Goal: Task Accomplishment & Management: Use online tool/utility

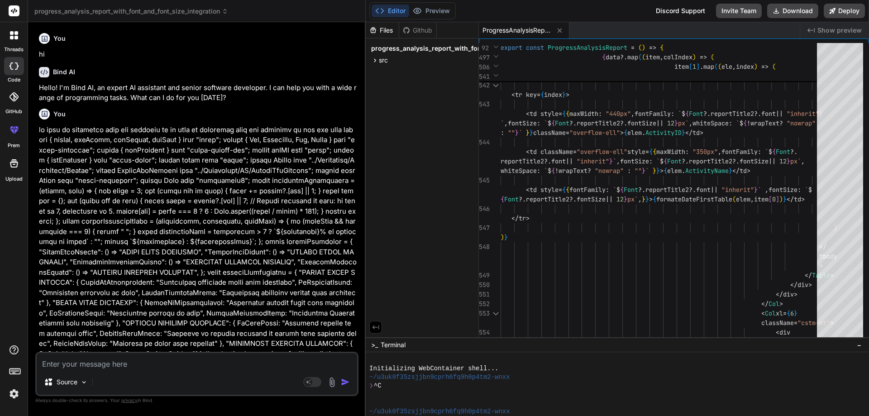
scroll to position [7025, 0]
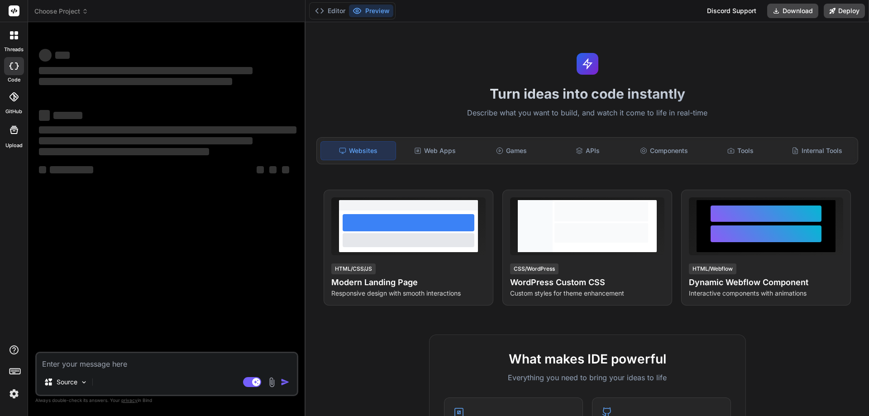
click at [17, 393] on img at bounding box center [13, 393] width 15 height 15
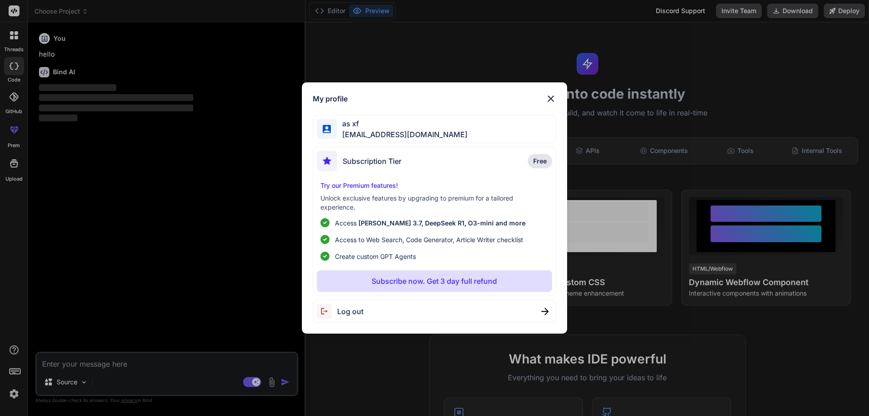
click at [614, 144] on div "My profile as xf [EMAIL_ADDRESS][DOMAIN_NAME] Subscription Tier Free Try our Pr…" at bounding box center [434, 208] width 869 height 416
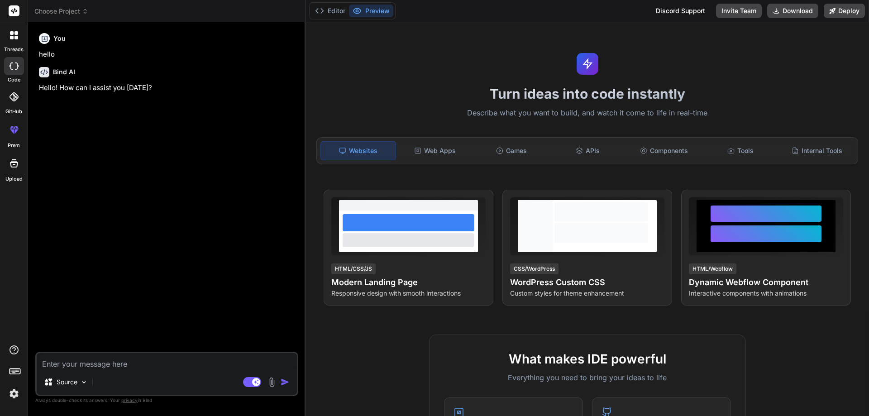
type textarea "x"
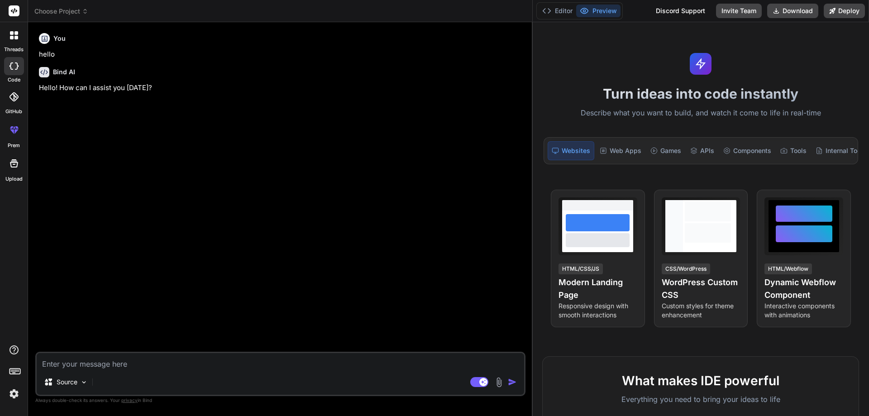
drag, startPoint x: 305, startPoint y: 127, endPoint x: 868, endPoint y: 205, distance: 569.2
click at [868, 205] on div "Choose Project Created with Pixso. Bind AI Web Search Created with Pixso. Code …" at bounding box center [448, 208] width 841 height 416
click at [177, 356] on textarea at bounding box center [280, 361] width 487 height 16
paste textarea "import { useRef, useState, useEffect, useMemo } from "react"; import { Col, Con…"
type textarea "import { useRef, useState, useEffect, useMemo } from "react"; import { Col, Con…"
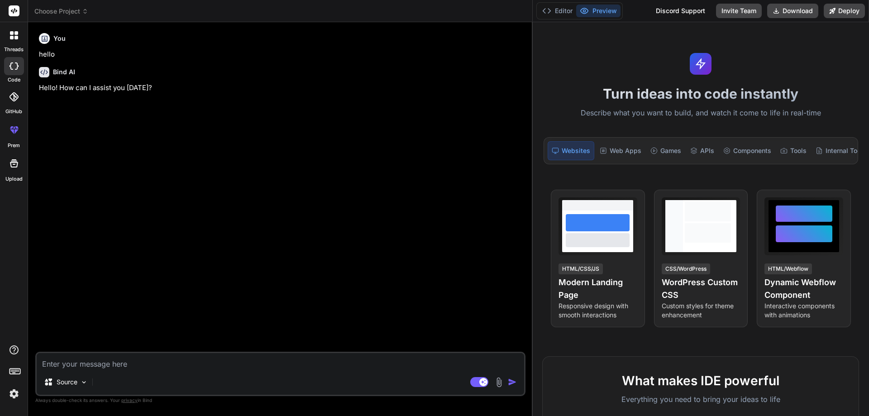
type textarea "x"
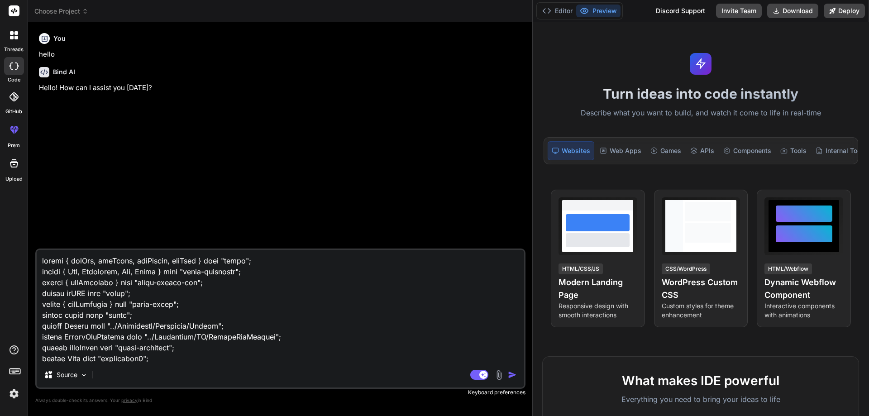
scroll to position [6420, 0]
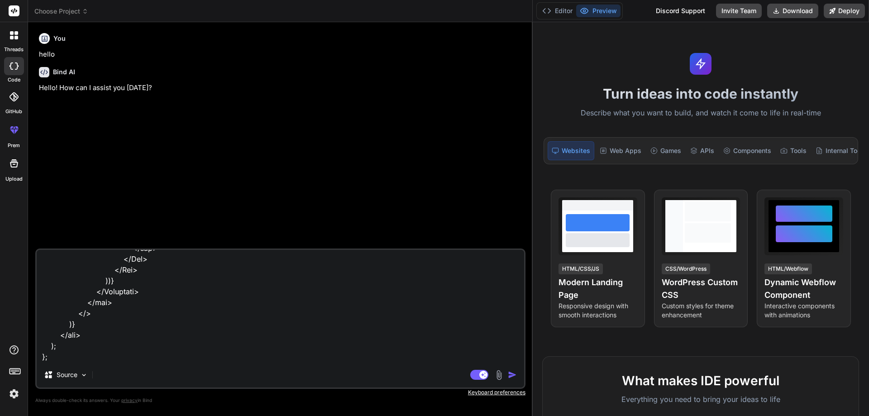
type textarea "import { useRef, useState, useEffect, useMemo } from "react"; import { Col, Con…"
type textarea "x"
type textarea "import { useRef, useState, useEffect, useMemo } from "react"; import { Col, Con…"
type textarea "x"
type textarea "import { useRef, useState, useEffect, useMemo } from "react"; import { Col, Con…"
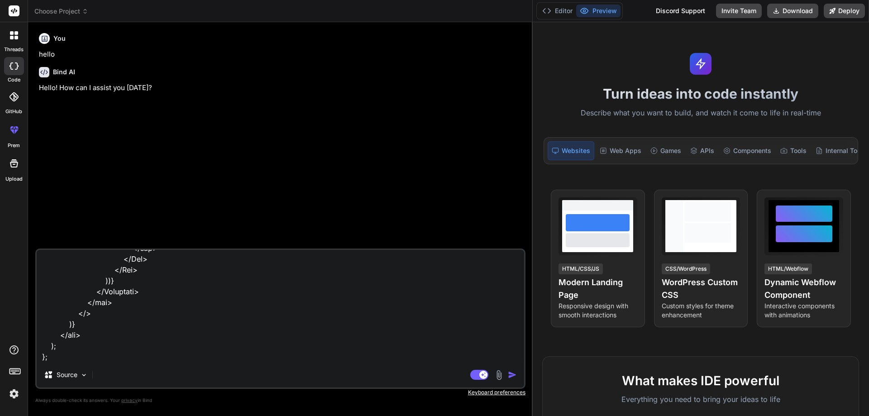
type textarea "x"
type textarea "import { useRef, useState, useEffect, useMemo } from "react"; import { Col, Con…"
type textarea "x"
type textarea "import { useRef, useState, useEffect, useMemo } from "react"; import { Col, Con…"
type textarea "x"
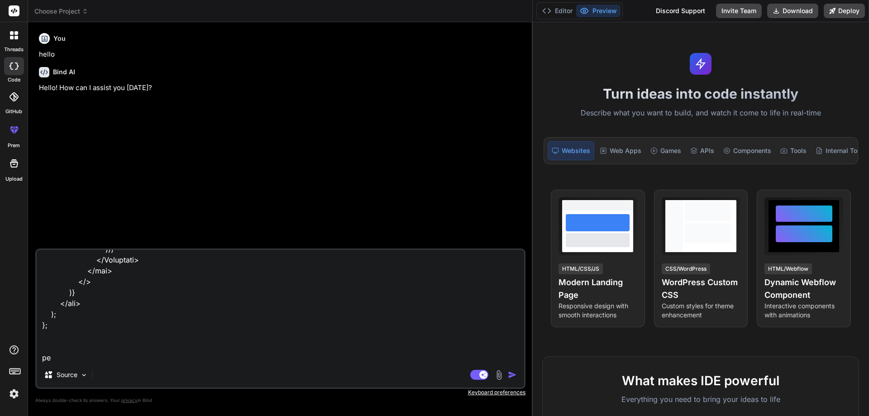
type textarea "import { useRef, useState, useEffect, useMemo } from "react"; import { Col, Con…"
type textarea "x"
type textarea "import { useRef, useState, useEffect, useMemo } from "react"; import { Col, Con…"
type textarea "x"
type textarea "import { useRef, useState, useEffect, useMemo } from "react"; import { Col, Con…"
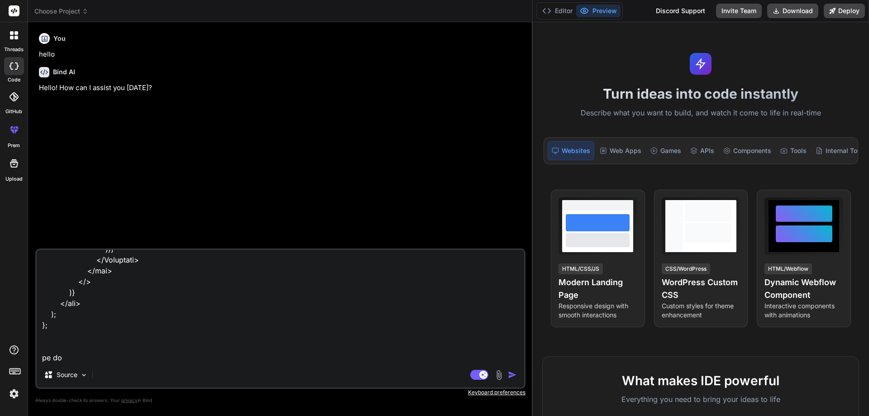
type textarea "x"
type textarea "import { useRef, useState, useEffect, useMemo } from "react"; import { Col, Con…"
type textarea "x"
type textarea "import { useRef, useState, useEffect, useMemo } from "react"; import { Col, Con…"
type textarea "x"
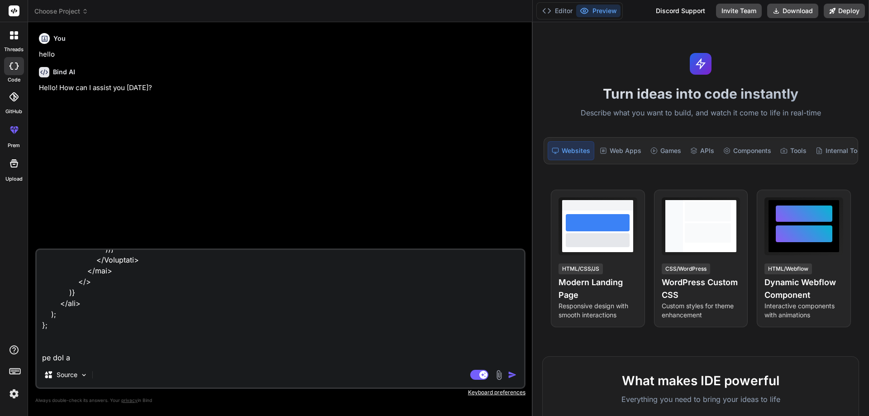
type textarea "import { useRef, useState, useEffect, useMemo } from "react"; import { Col, Con…"
type textarea "x"
type textarea "import { useRef, useState, useEffect, useMemo } from "react"; import { Col, Con…"
type textarea "x"
type textarea "import { useRef, useState, useEffect, useMemo } from "react"; import { Col, Con…"
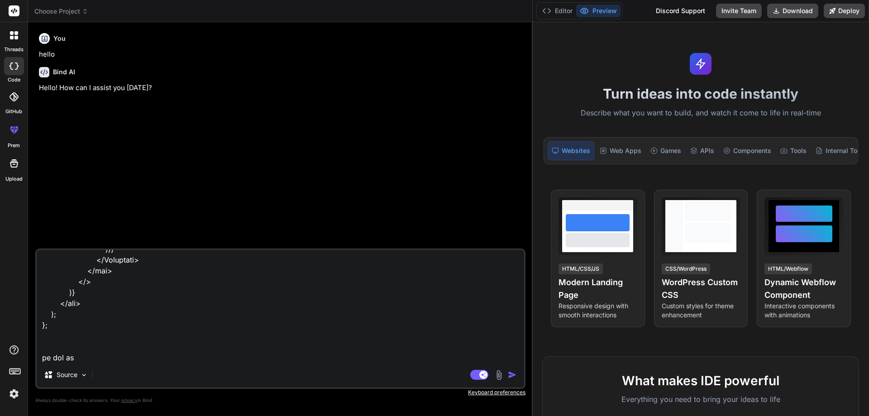
type textarea "x"
type textarea "import { useRef, useState, useEffect, useMemo } from "react"; import { Col, Con…"
type textarea "x"
type textarea "import { useRef, useState, useEffect, useMemo } from "react"; import { Col, Con…"
type textarea "x"
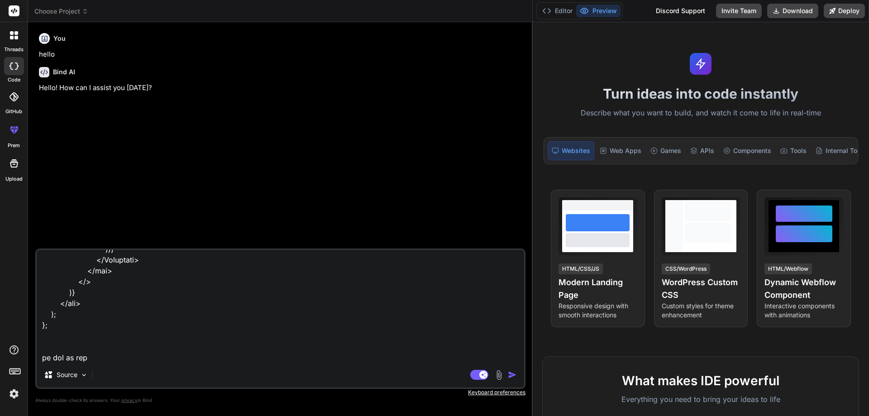
type textarea "import { useRef, useState, useEffect, useMemo } from "react"; import { Col, Con…"
type textarea "x"
type textarea "import { useRef, useState, useEffect, useMemo } from "react"; import { Col, Con…"
type textarea "x"
type textarea "import { useRef, useState, useEffect, useMemo } from "react"; import { Col, Con…"
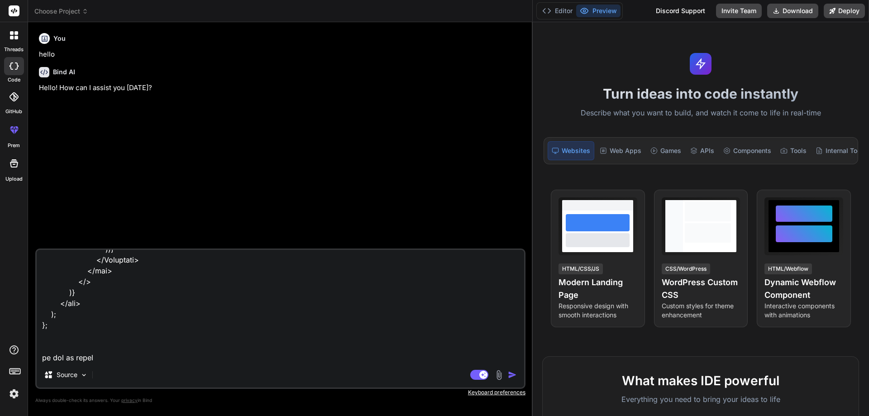
type textarea "x"
type textarea "import { useRef, useState, useEffect, useMemo } from "react"; import { Col, Con…"
type textarea "x"
type textarea "import { useRef, useState, useEffect, useMemo } from "react"; import { Col, Con…"
type textarea "x"
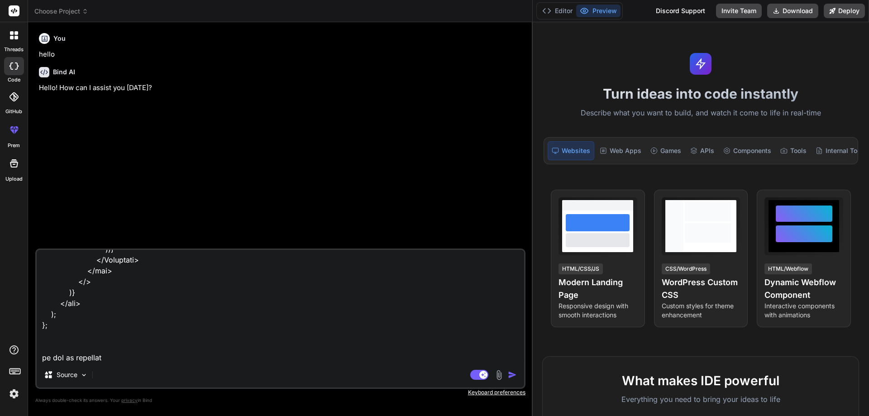
type textarea "import { useRef, useState, useEffect, useMemo } from "react"; import { Col, Con…"
type textarea "x"
type textarea "import { useRef, useState, useEffect, useMemo } from "react"; import { Col, Con…"
type textarea "x"
type textarea "import { useRef, useState, useEffect, useMemo } from "react"; import { Col, Con…"
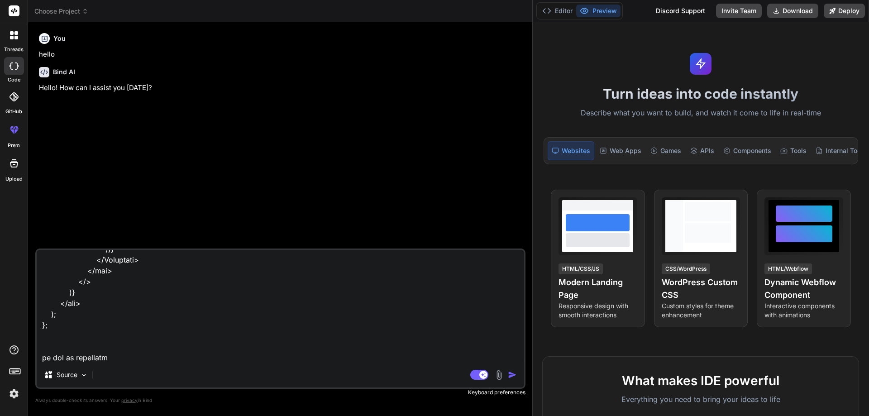
type textarea "x"
type textarea "import { useRef, useState, useEffect, useMemo } from "react"; import { Col, Con…"
type textarea "x"
type textarea "import { useRef, useState, useEffect, useMemo } from "react"; import { Col, Con…"
type textarea "x"
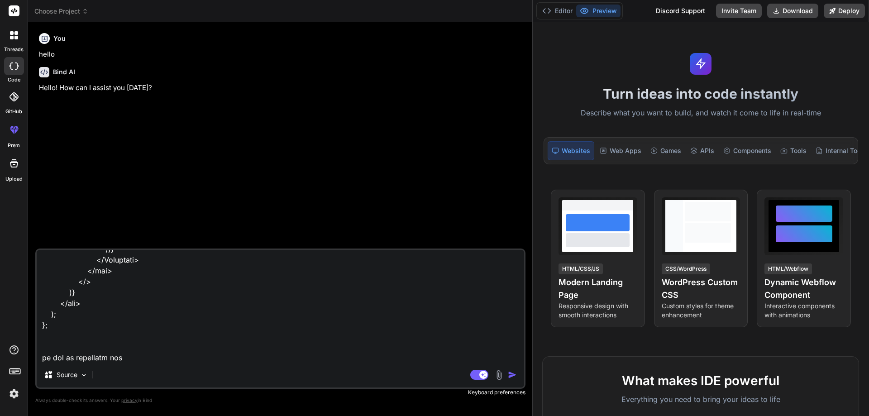
type textarea "import { useRef, useState, useEffect, useMemo } from "react"; import { Col, Con…"
type textarea "x"
type textarea "import { useRef, useState, useEffect, useMemo } from "react"; import { Col, Con…"
type textarea "x"
type textarea "import { useRef, useState, useEffect, useMemo } from "react"; import { Col, Con…"
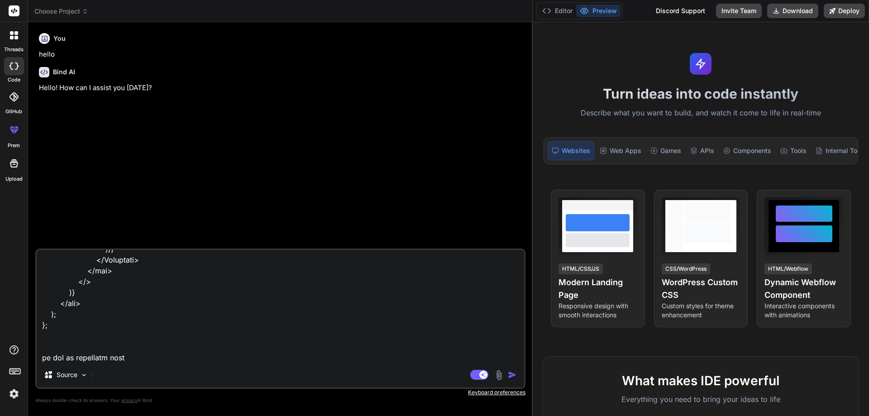
type textarea "x"
type textarea "import { useRef, useState, useEffect, useMemo } from "react"; import { Col, Con…"
type textarea "x"
type textarea "import { useRef, useState, useEffect, useMemo } from "react"; import { Col, Con…"
type textarea "x"
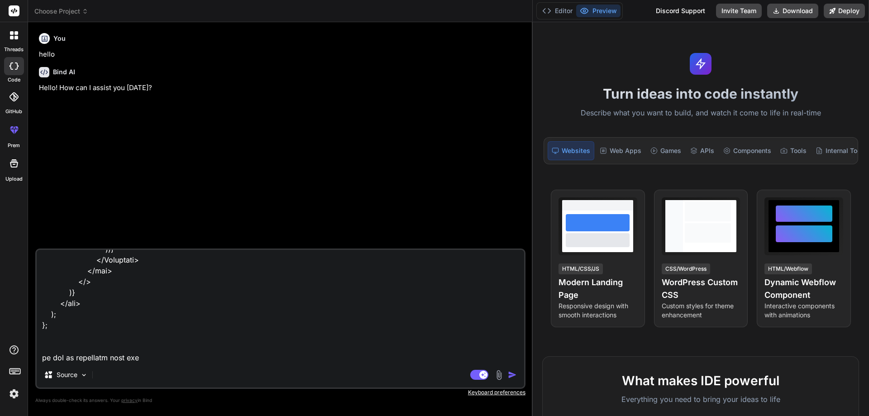
type textarea "import { useRef, useState, useEffect, useMemo } from "react"; import { Col, Con…"
type textarea "x"
type textarea "import { useRef, useState, useEffect, useMemo } from "react"; import { Col, Con…"
type textarea "x"
type textarea "import { useRef, useState, useEffect, useMemo } from "react"; import { Col, Con…"
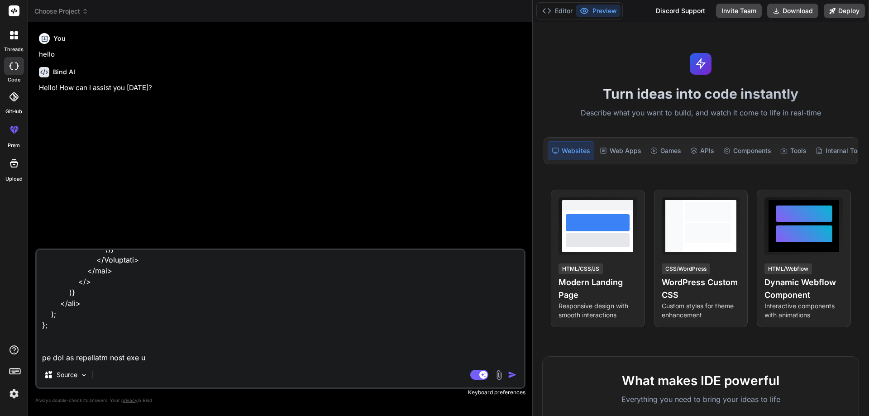
type textarea "x"
type textarea "import { useRef, useState, useEffect, useMemo } from "react"; import { Col, Con…"
type textarea "x"
type textarea "import { useRef, useState, useEffect, useMemo } from "react"; import { Col, Con…"
type textarea "x"
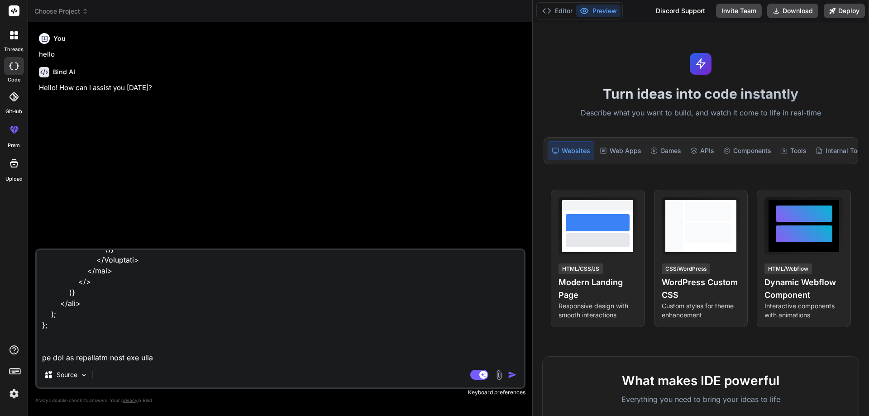
type textarea "import { useRef, useState, useEffect, useMemo } from "react"; import { Col, Con…"
type textarea "x"
type textarea "import { useRef, useState, useEffect, useMemo } from "react"; import { Col, Con…"
type textarea "x"
type textarea "import { useRef, useState, useEffect, useMemo } from "react"; import { Col, Con…"
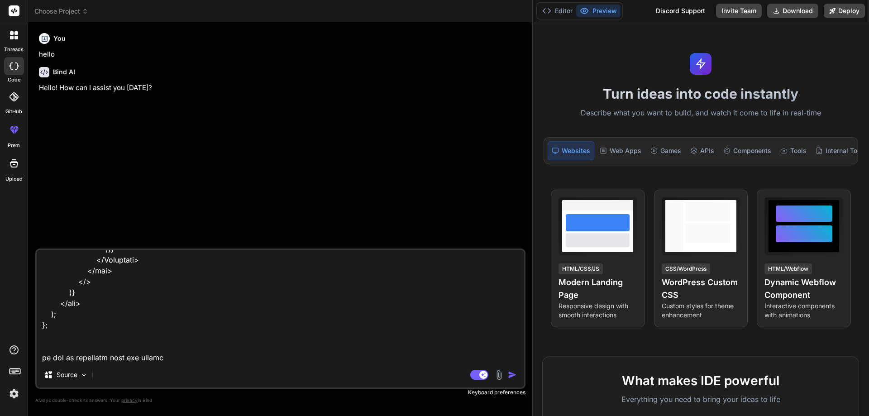
type textarea "x"
type textarea "import { useRef, useState, useEffect, useMemo } from "react"; import { Col, Con…"
type textarea "x"
type textarea "import { useRef, useState, useEffect, useMemo } from "react"; import { Col, Con…"
type textarea "x"
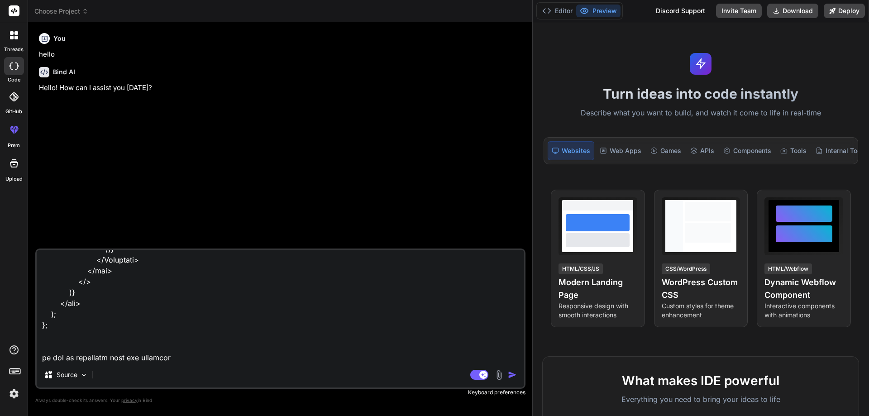
type textarea "import { useRef, useState, useEffect, useMemo } from "react"; import { Col, Con…"
type textarea "x"
type textarea "import { useRef, useState, useEffect, useMemo } from "react"; import { Col, Con…"
type textarea "x"
type textarea "import { useRef, useState, useEffect, useMemo } from "react"; import { Col, Con…"
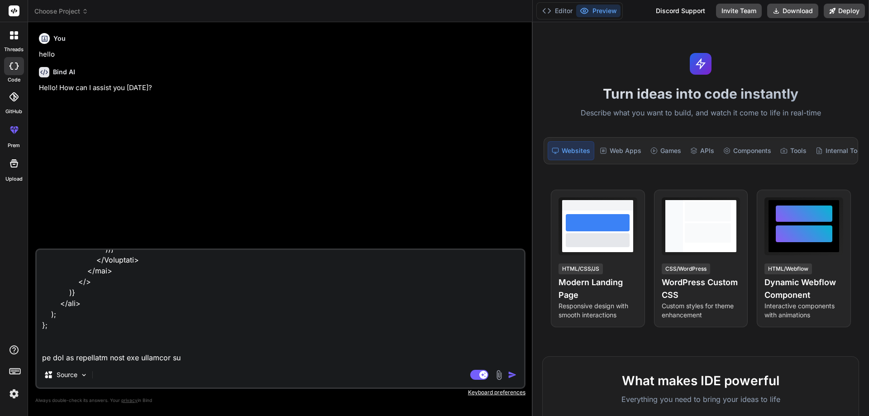
type textarea "x"
type textarea "import { useRef, useState, useEffect, useMemo } from "react"; import { Col, Con…"
type textarea "x"
type textarea "import { useRef, useState, useEffect, useMemo } from "react"; import { Col, Con…"
type textarea "x"
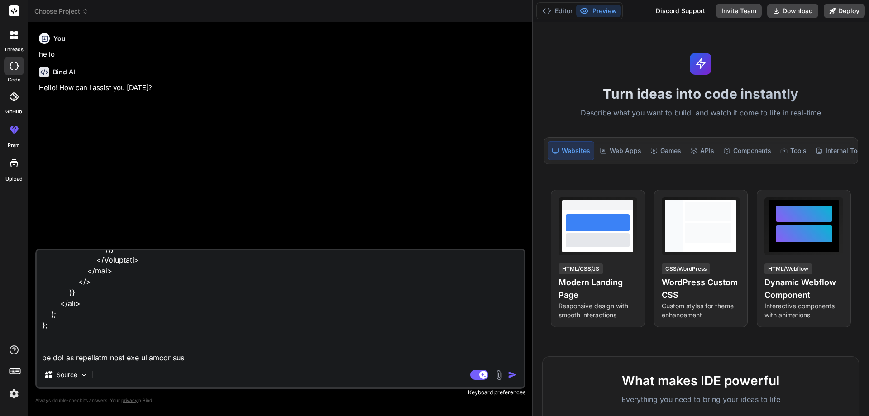
type textarea "import { useRef, useState, useEffect, useMemo } from "react"; import { Col, Con…"
type textarea "x"
type textarea "import { useRef, useState, useEffect, useMemo } from "react"; import { Col, Con…"
type textarea "x"
type textarea "import { useRef, useState, useEffect, useMemo } from "react"; import { Col, Con…"
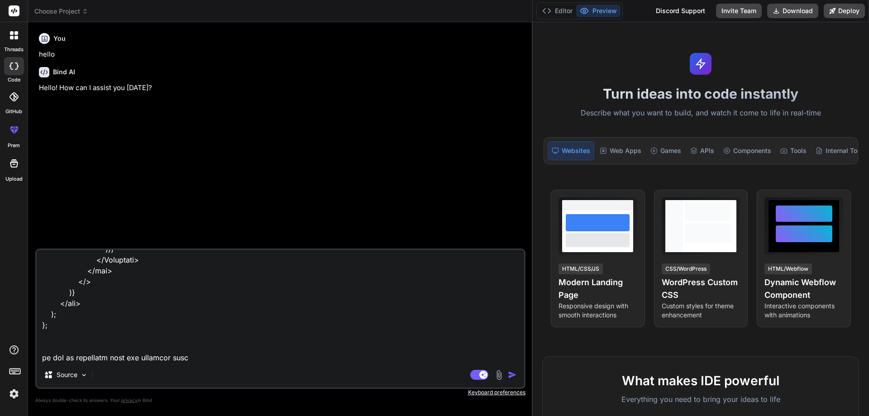
type textarea "x"
type textarea "import { useRef, useState, useEffect, useMemo } from "react"; import { Col, Con…"
type textarea "x"
type textarea "import { useRef, useState, useEffect, useMemo } from "react"; import { Col, Con…"
type textarea "x"
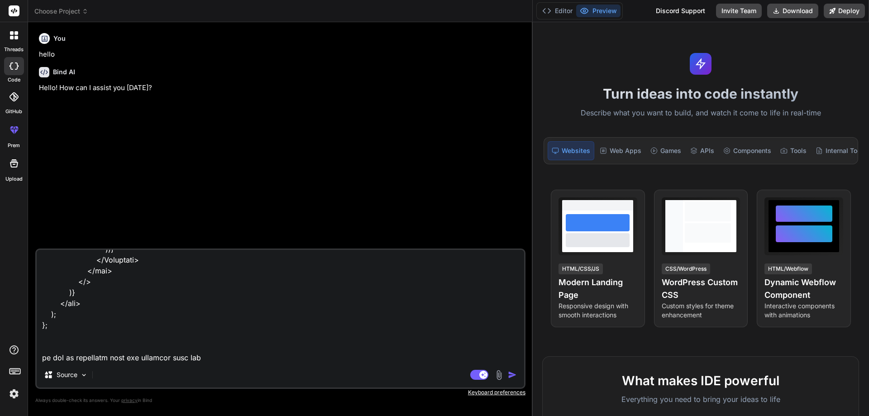
type textarea "import { useRef, useState, useEffect, useMemo } from "react"; import { Col, Con…"
type textarea "x"
type textarea "import { useRef, useState, useEffect, useMemo } from "react"; import { Col, Con…"
type textarea "x"
type textarea "import { useRef, useState, useEffect, useMemo } from "react"; import { Col, Con…"
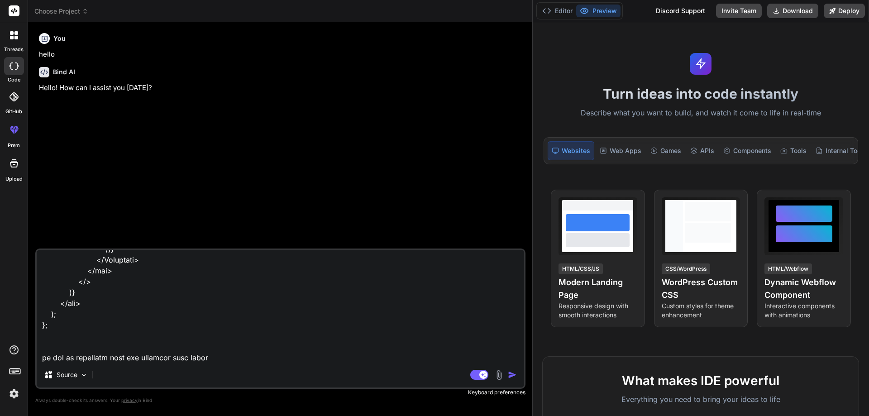
type textarea "x"
type textarea "import { useRef, useState, useEffect, useMemo } from "react"; import { Col, Con…"
type textarea "x"
type textarea "import { useRef, useState, useEffect, useMemo } from "react"; import { Col, Con…"
type textarea "x"
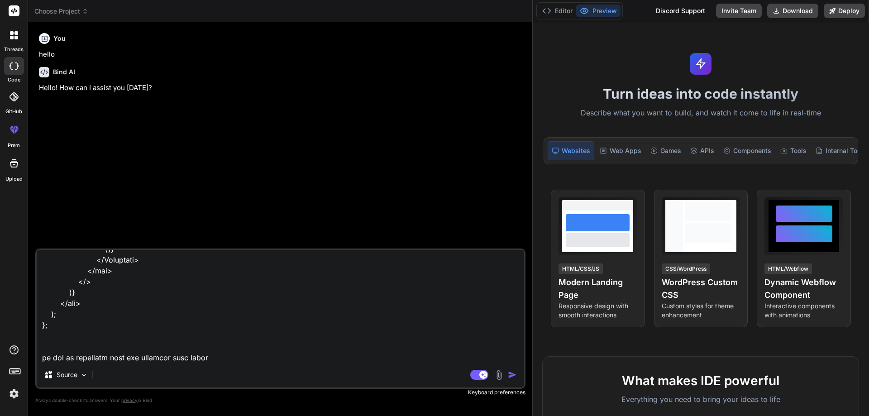
type textarea "import { useRef, useState, useEffect, useMemo } from "react"; import { Col, Con…"
type textarea "x"
type textarea "import { useRef, useState, useEffect, useMemo } from "react"; import { Col, Con…"
type textarea "x"
type textarea "import { useRef, useState, useEffect, useMemo } from "react"; import { Col, Con…"
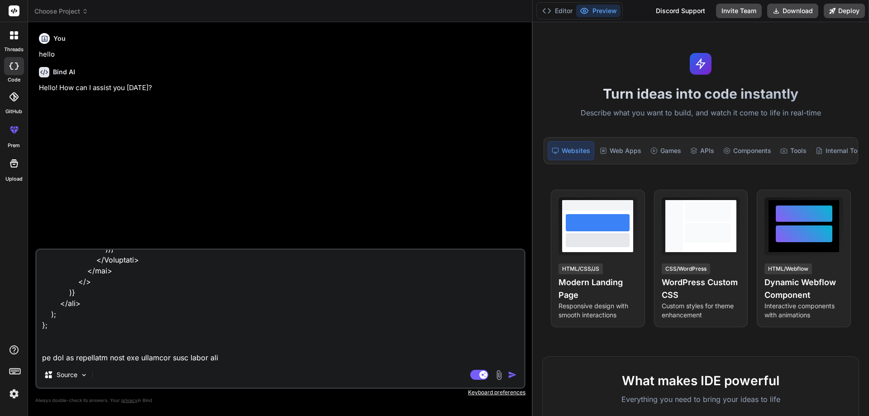
type textarea "x"
type textarea "import { useRef, useState, useEffect, useMemo } from "react"; import { Col, Con…"
type textarea "x"
type textarea "import { useRef, useState, useEffect, useMemo } from "react"; import { Col, Con…"
type textarea "x"
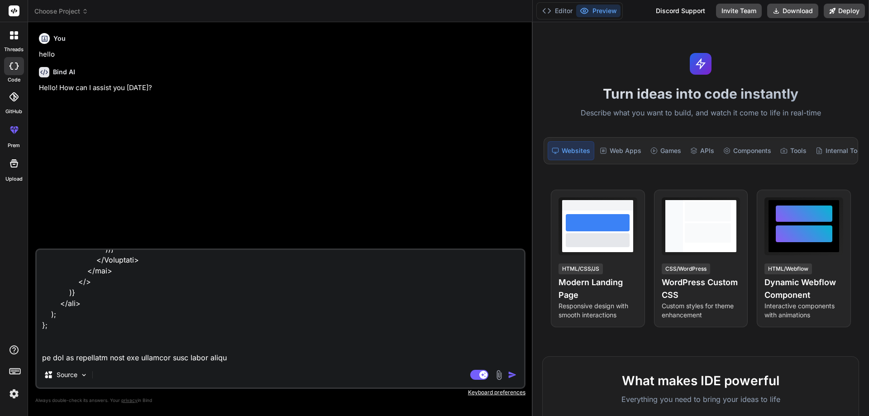
type textarea "import { useRef, useState, useEffect, useMemo } from "react"; import { Col, Con…"
type textarea "x"
type textarea "import { useRef, useState, useEffect, useMemo } from "react"; import { Col, Con…"
type textarea "x"
type textarea "import { useRef, useState, useEffect, useMemo } from "react"; import { Col, Con…"
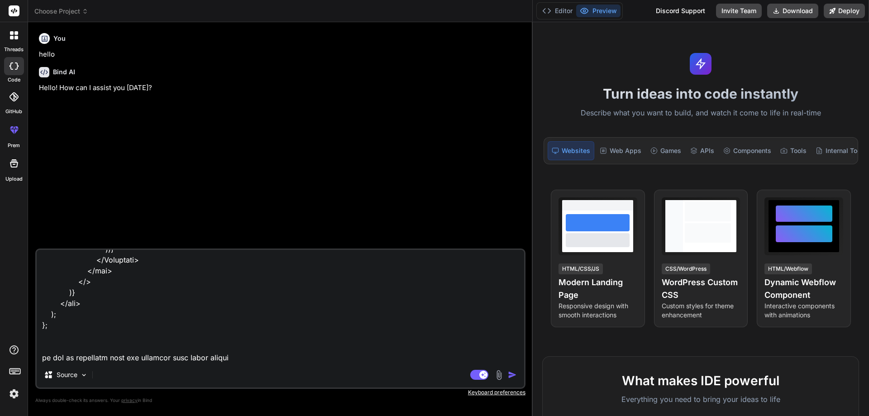
type textarea "x"
type textarea "import { useRef, useState, useEffect, useMemo } from "react"; import { Col, Con…"
type textarea "x"
type textarea "import { useRef, useState, useEffect, useMemo } from "react"; import { Col, Con…"
type textarea "x"
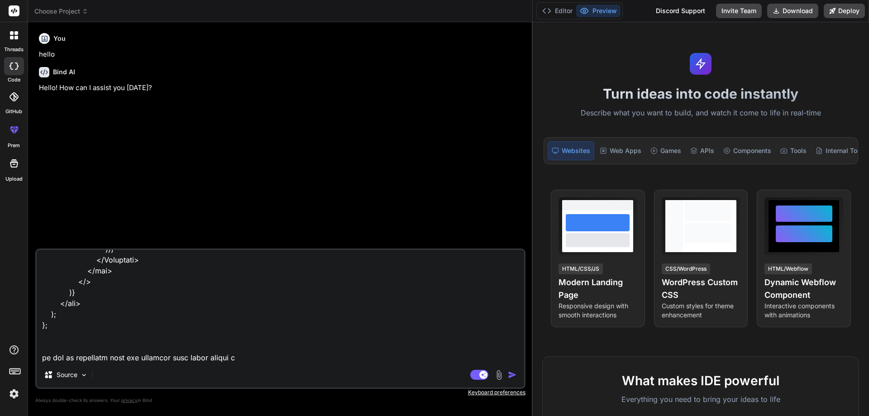
type textarea "import { useRef, useState, useEffect, useMemo } from "react"; import { Col, Con…"
type textarea "x"
type textarea "import { useRef, useState, useEffect, useMemo } from "react"; import { Col, Con…"
type textarea "x"
type textarea "import { useRef, useState, useEffect, useMemo } from "react"; import { Col, Con…"
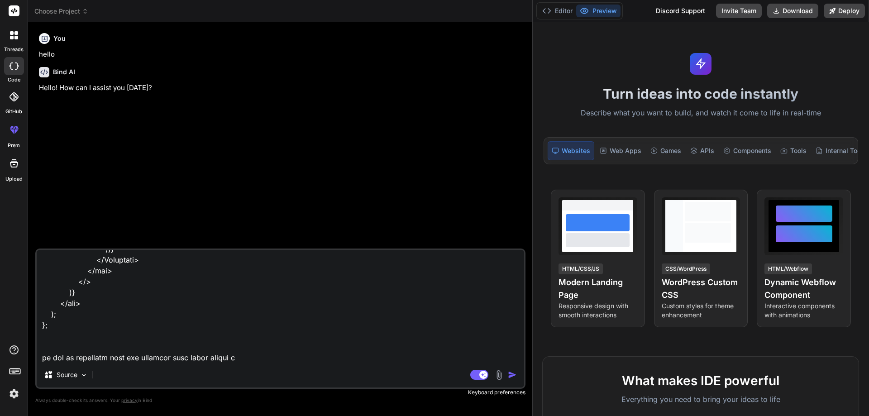
type textarea "x"
type textarea "import { useRef, useState, useEffect, useMemo } from "react"; import { Col, Con…"
type textarea "x"
type textarea "import { useRef, useState, useEffect, useMemo } from "react"; import { Col, Con…"
type textarea "x"
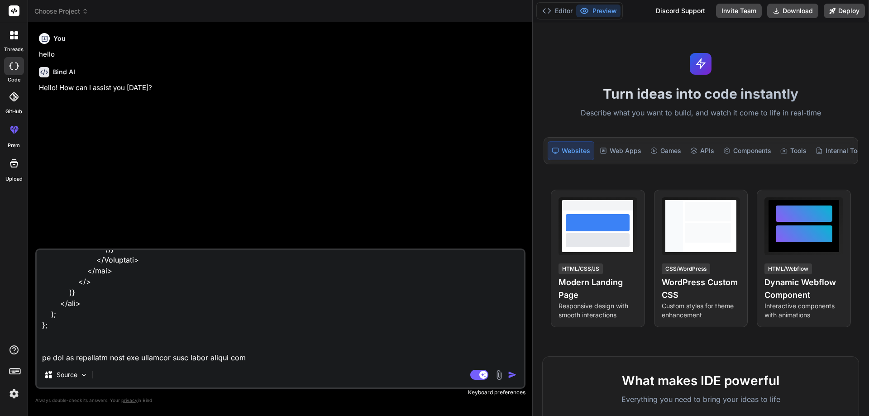
type textarea "import { useRef, useState, useEffect, useMemo } from "react"; import { Col, Con…"
type textarea "x"
type textarea "import { useRef, useState, useEffect, useMemo } from "react"; import { Col, Con…"
type textarea "x"
type textarea "import { useRef, useState, useEffect, useMemo } from "react"; import { Col, Con…"
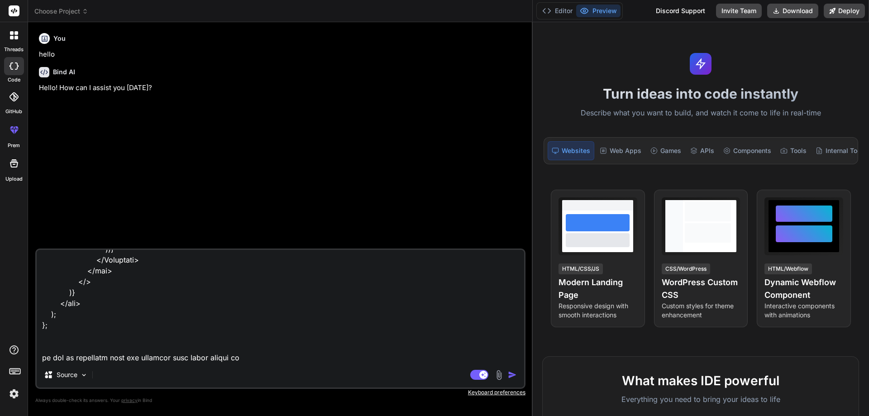
type textarea "x"
type textarea "import { useRef, useState, useEffect, useMemo } from "react"; import { Col, Con…"
type textarea "x"
type textarea "import { useRef, useState, useEffect, useMemo } from "react"; import { Col, Con…"
click at [511, 374] on img "button" at bounding box center [512, 374] width 9 height 9
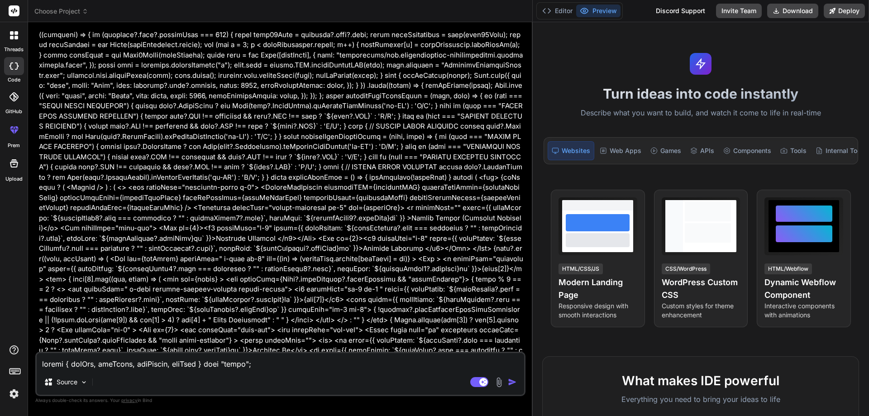
scroll to position [1192, 0]
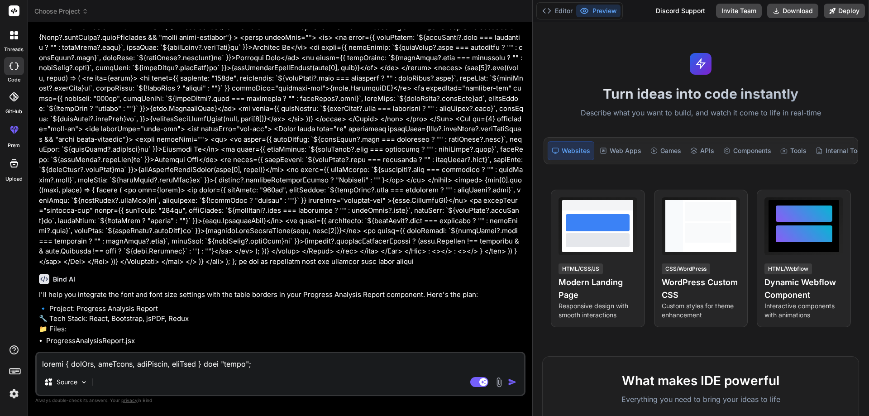
type textarea "x"
drag, startPoint x: 523, startPoint y: 241, endPoint x: 483, endPoint y: 240, distance: 39.8
drag, startPoint x: 74, startPoint y: 250, endPoint x: 379, endPoint y: 244, distance: 305.1
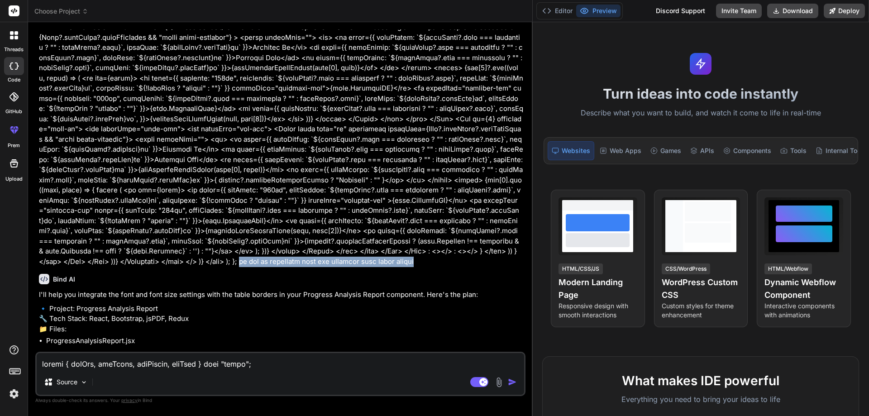
copy p "as per ui integrate font and fontsize with table border"
click at [129, 359] on textarea at bounding box center [280, 361] width 487 height 16
paste textarea "as per ui integrate font and fontsize with table border"
type textarea "as per ui integrate font and fontsize with table border"
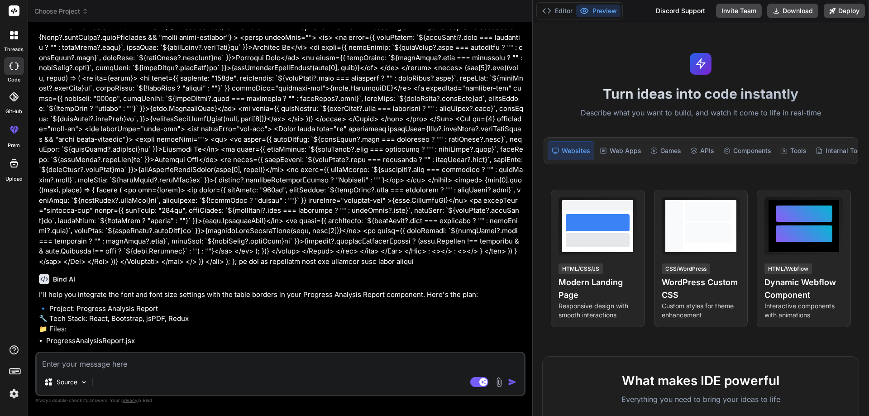
type textarea "x"
type textarea "as per ui integrate font and fontsize with table border"
type textarea "x"
type textarea "as per ui integrate font and fontsize with table border i"
type textarea "x"
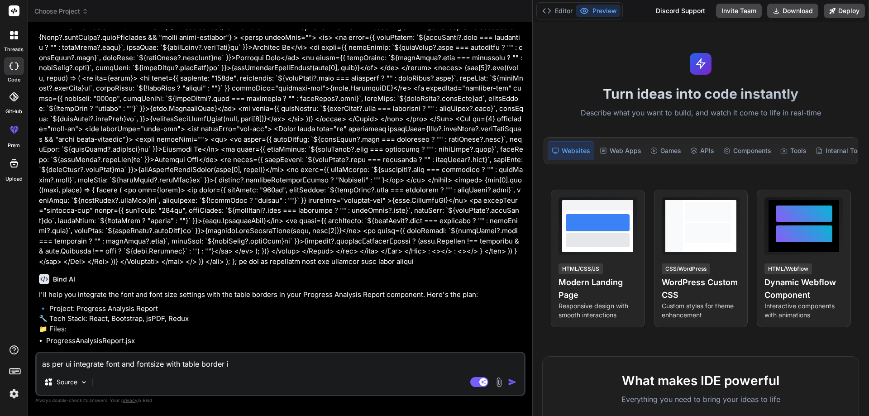
type textarea "as per ui integrate font and fontsize with table border in"
type textarea "x"
type textarea "as per ui integrate font and fontsize with table border in"
type textarea "x"
type textarea "as per ui integrate font and fontsize with table border in g"
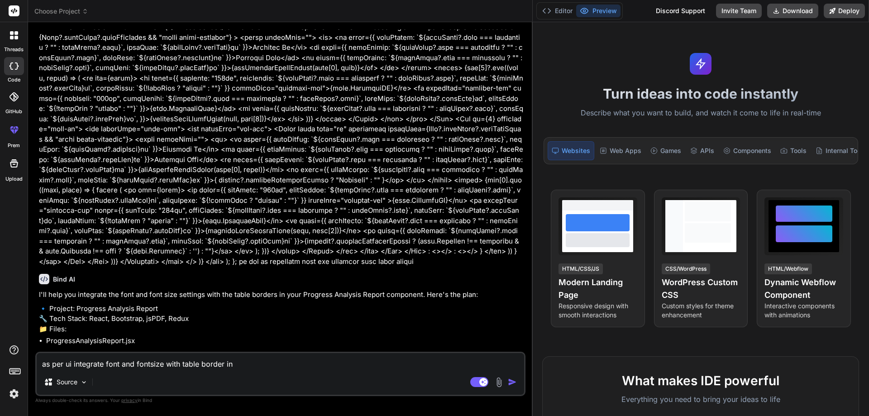
type textarea "x"
type textarea "as per ui integrate font and fontsize with table border in ge"
type textarea "x"
type textarea "as per ui integrate font and fontsize with table border in gen"
type textarea "x"
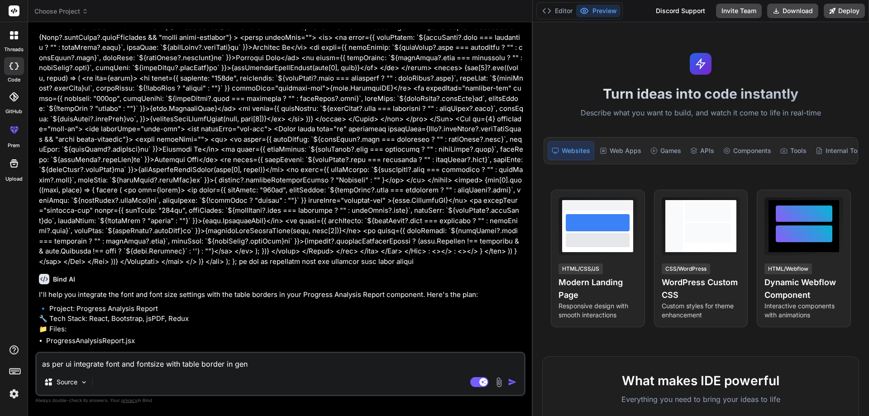
type textarea "as per ui integrate font and fontsize with table border in genr"
type textarea "x"
type textarea "as per ui integrate font and fontsize with table border in [GEOGRAPHIC_DATA]"
type textarea "x"
type textarea "as per ui integrate font and fontsize with table border in genrat"
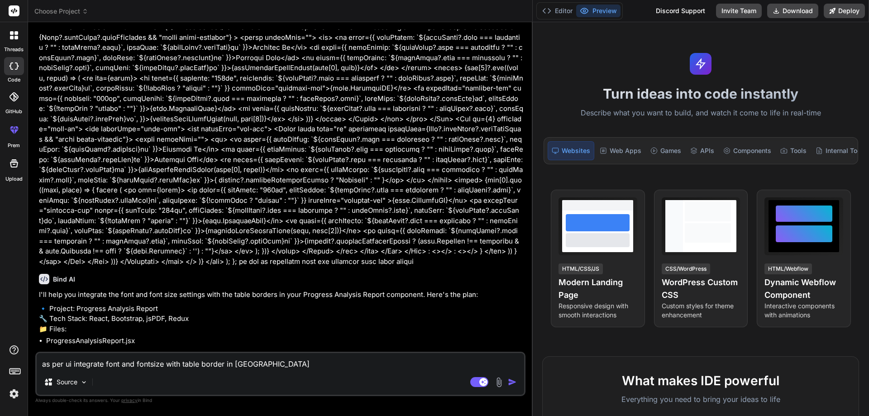
type textarea "x"
type textarea "as per ui integrate font and fontsize with table border in genrate"
type textarea "x"
type textarea "as per ui integrate font and fontsize with table border in genrate"
type textarea "x"
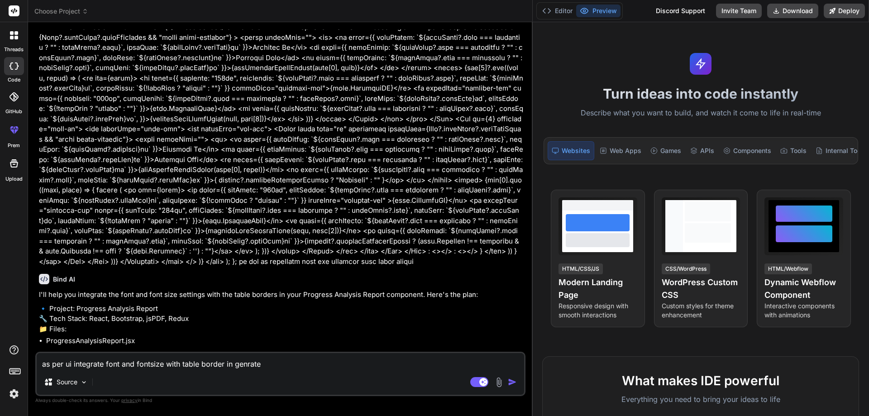
type textarea "as per ui integrate font and fontsize with table border in genrate p"
type textarea "x"
type textarea "as per ui integrate font and fontsize with table border in genrate pd"
type textarea "x"
type textarea "as per ui integrate font and fontsize with table border in genrate pdf"
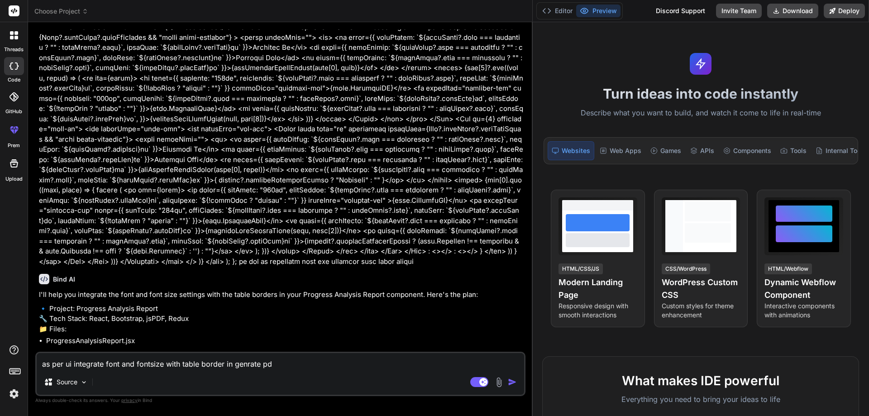
type textarea "x"
type textarea "as per ui integrate font and fontsize with table border in genrate pdf"
type textarea "x"
type textarea "as per ui integrate font and fontsize with table border in genrate pdf f"
type textarea "x"
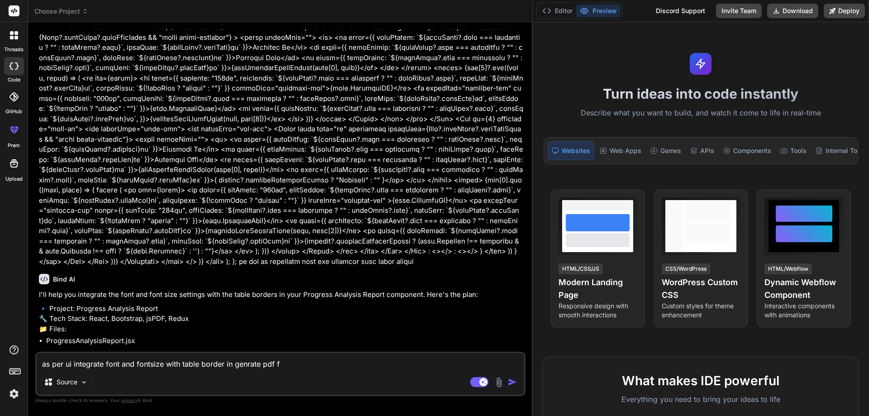
type textarea "as per ui integrate font and fontsize with table border in genrate pdf fi"
type textarea "x"
type textarea "as per ui integrate font and fontsize with table border in genrate pdf fil"
type textarea "x"
type textarea "as per ui integrate font and fontsize with table border in genrate pdf file"
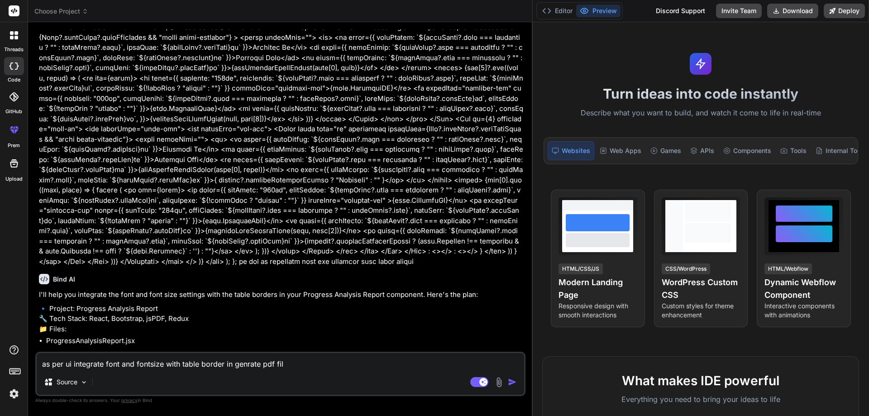
type textarea "x"
type textarea "as per ui integrate font and fontsize with table border in genrate pdf file"
type textarea "x"
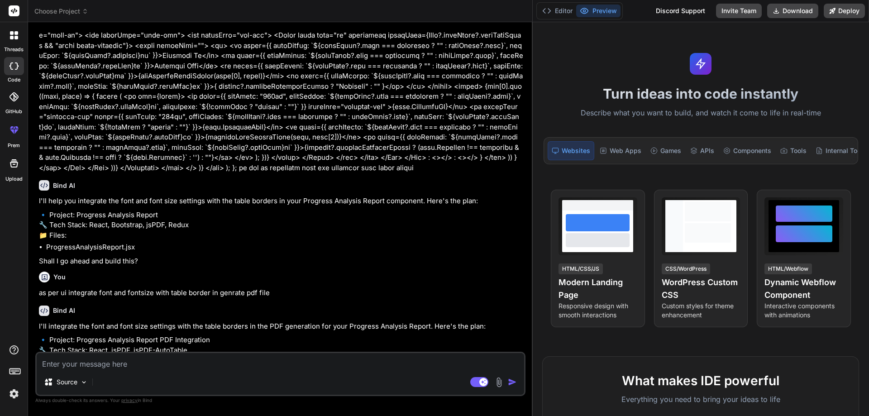
type textarea "x"
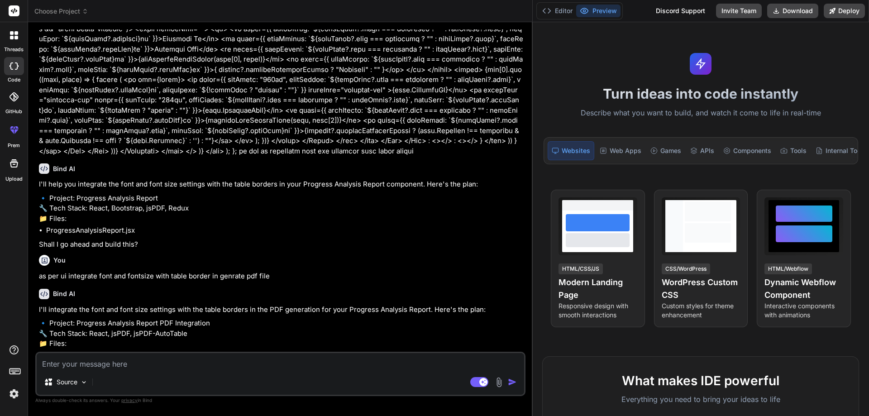
scroll to position [1317, 0]
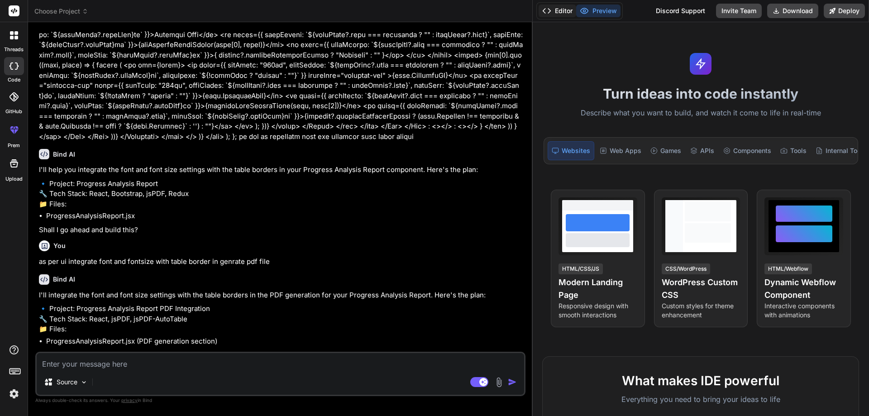
click at [559, 14] on button "Editor" at bounding box center [558, 11] width 38 height 13
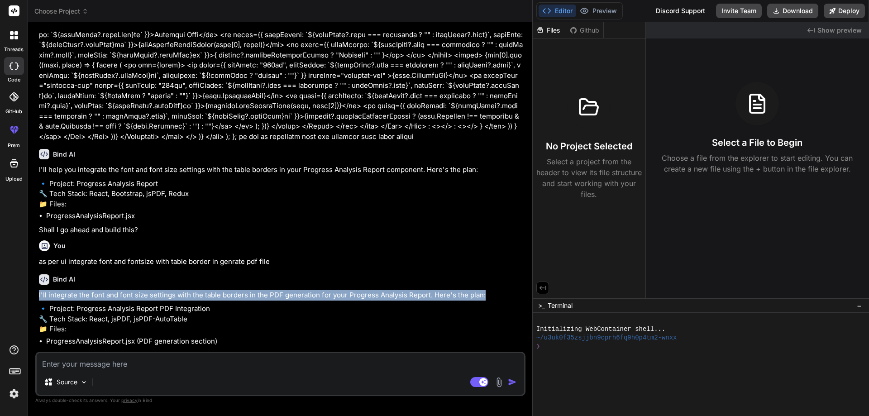
drag, startPoint x: 483, startPoint y: 284, endPoint x: 34, endPoint y: 287, distance: 448.5
click at [34, 287] on div "Bind AI Web Search Created with Pixso. Code Generator You hello Bind AI Hello! …" at bounding box center [280, 218] width 505 height 393
copy p "I'll integrate the font and font size settings with the table borders in the PD…"
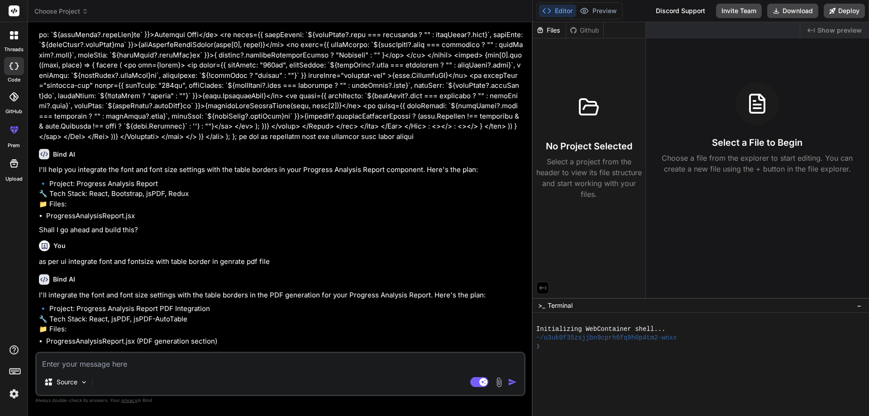
click at [71, 366] on textarea at bounding box center [280, 361] width 487 height 16
paste textarea "I'll integrate the font and font size settings with the table borders in the PD…"
type textarea "I'll integrate the font and font size settings with the table borders in the PD…"
drag, startPoint x: 49, startPoint y: 362, endPoint x: 0, endPoint y: 360, distance: 48.9
click at [0, 360] on div "threads code GitHub prem Upload Choose Project Created with Pixso. Bind AI Web …" at bounding box center [434, 208] width 869 height 416
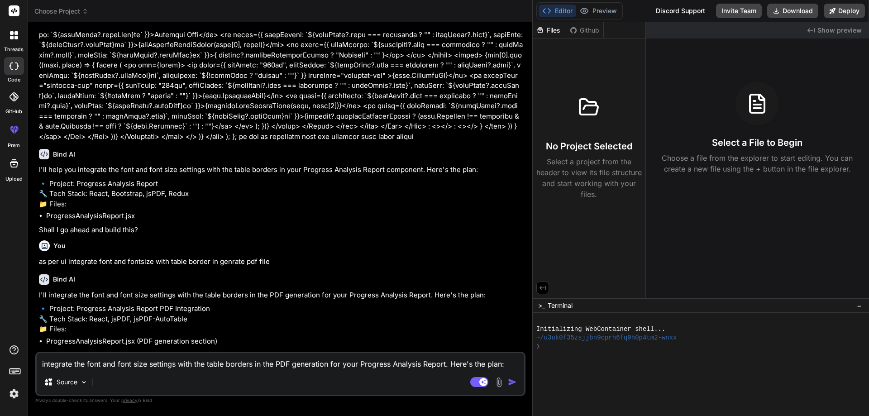
drag, startPoint x: 508, startPoint y: 364, endPoint x: 448, endPoint y: 365, distance: 59.7
click at [448, 365] on textarea "integrate the font and font size settings with the table borders in the PDF gen…" at bounding box center [280, 361] width 487 height 16
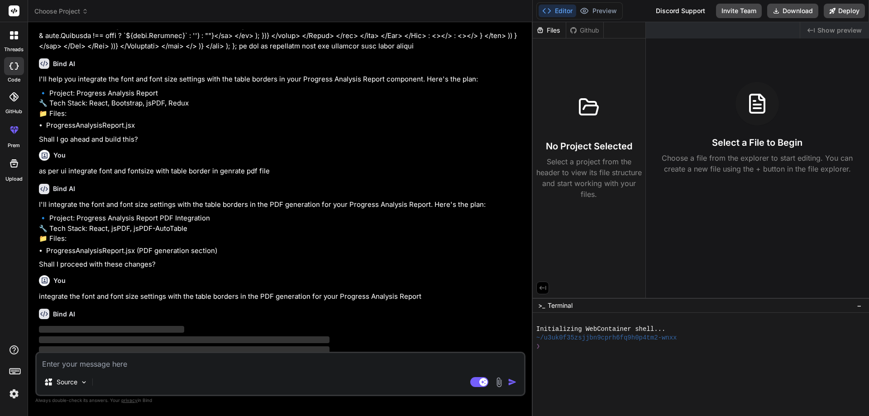
scroll to position [1411, 0]
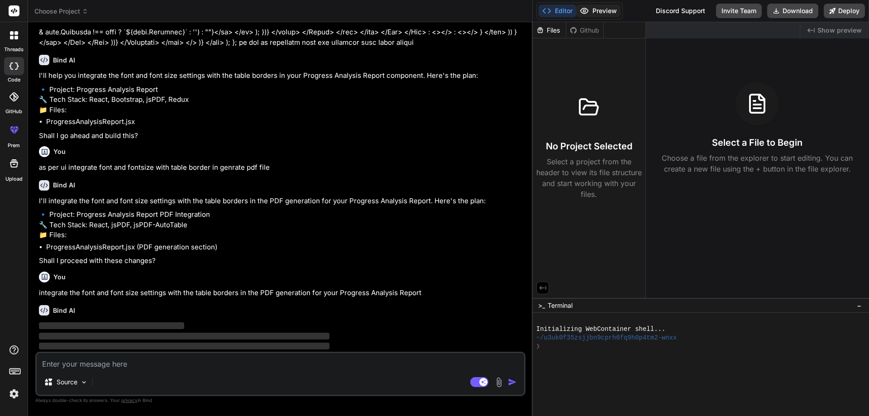
click at [605, 13] on button "Preview" at bounding box center [598, 11] width 44 height 13
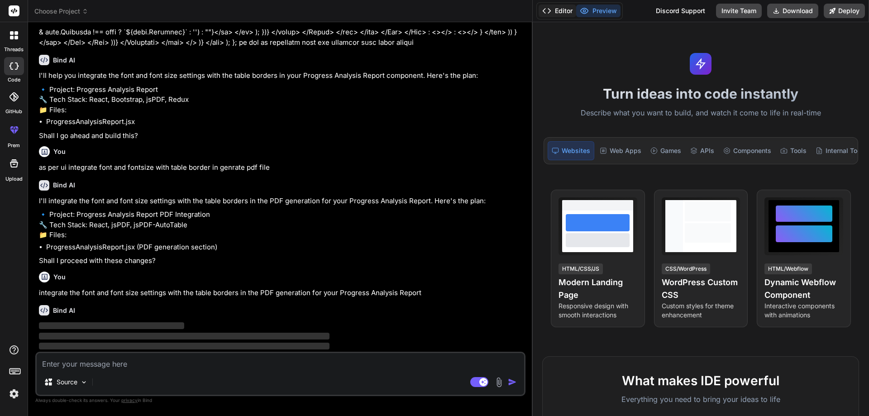
click at [556, 15] on button "Editor" at bounding box center [558, 11] width 38 height 13
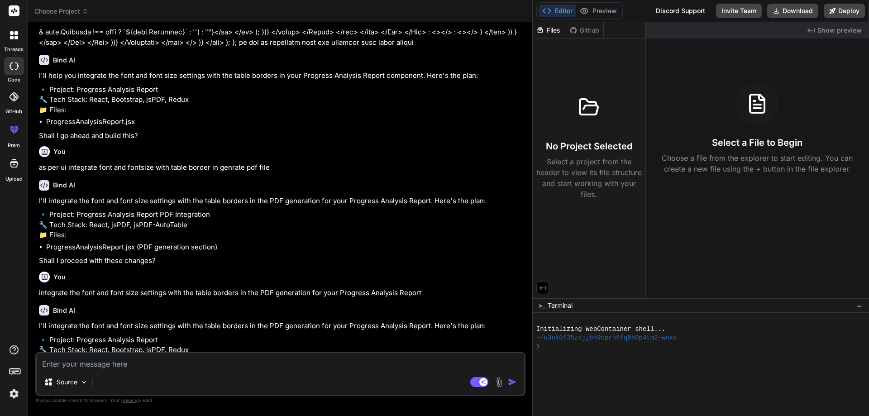
scroll to position [1442, 0]
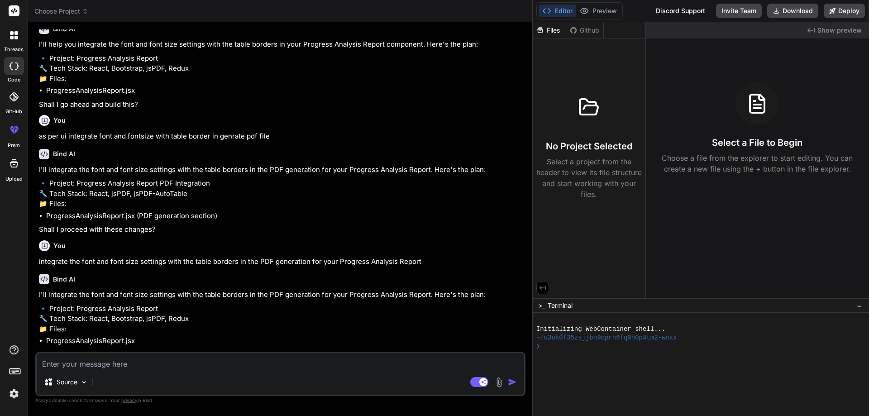
click at [208, 364] on textarea at bounding box center [280, 361] width 487 height 16
paste textarea "I'll integrate the font and font size settings with the table borders in the PD…"
drag, startPoint x: 51, startPoint y: 364, endPoint x: 29, endPoint y: 364, distance: 21.7
click at [29, 364] on div "Bind AI Web Search Created with Pixso. Code Generator You hello Bind AI Hello! …" at bounding box center [280, 218] width 505 height 393
drag, startPoint x: 510, startPoint y: 359, endPoint x: 451, endPoint y: 365, distance: 59.1
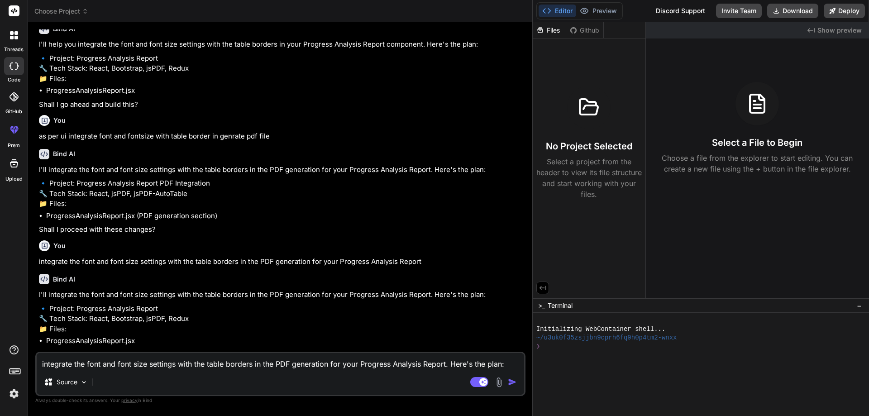
click at [451, 365] on textarea "integrate the font and font size settings with the table borders in the PDF gen…" at bounding box center [280, 361] width 487 height 16
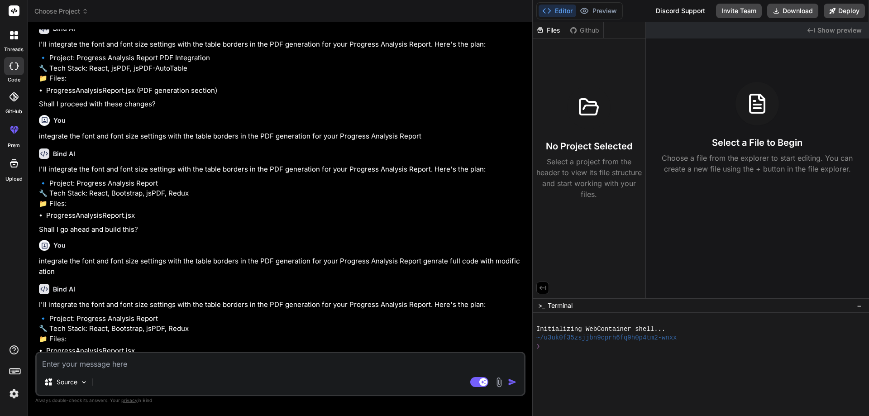
scroll to position [1578, 0]
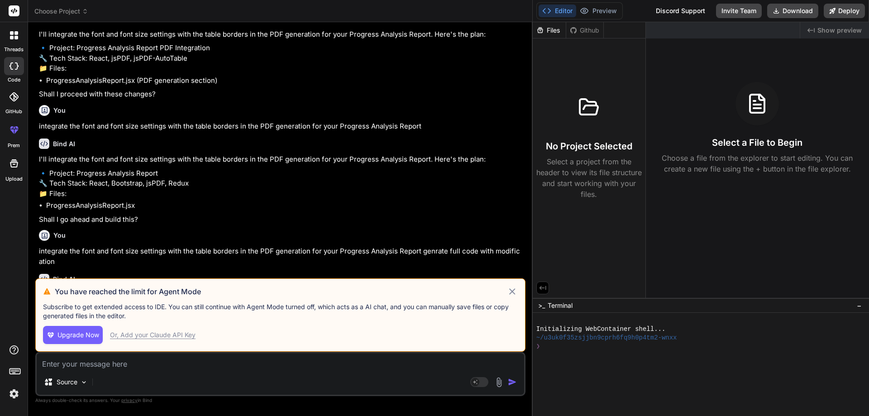
click at [512, 295] on icon at bounding box center [512, 291] width 10 height 11
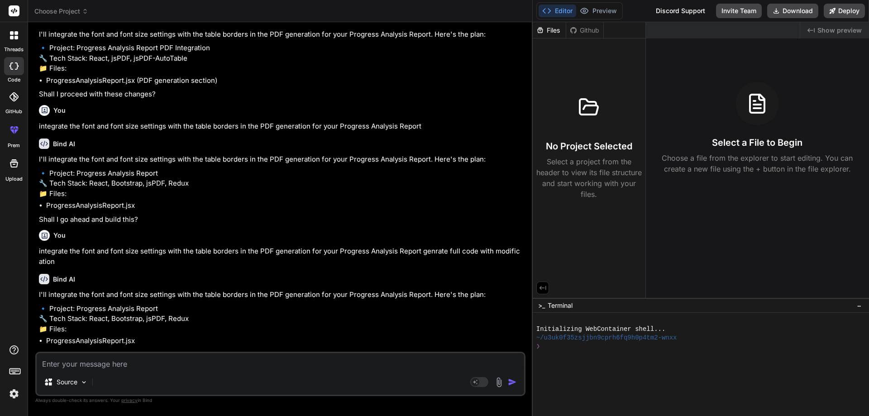
click at [143, 353] on textarea at bounding box center [280, 361] width 487 height 16
paste textarea "I'll integrate the font and font size settings with the table borders in the PD…"
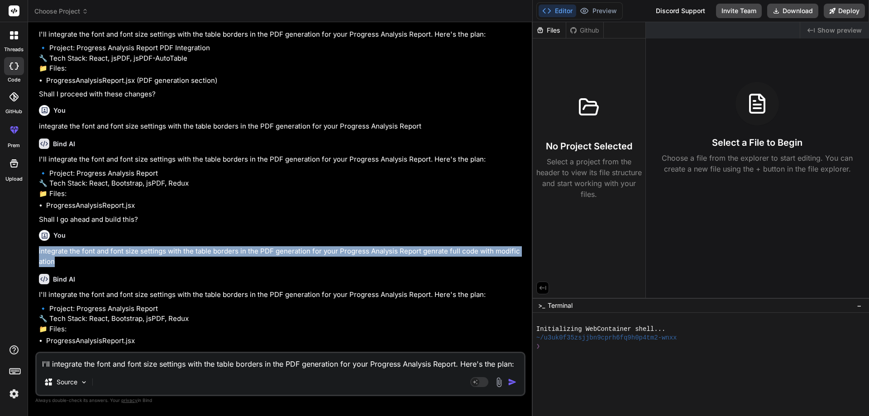
drag, startPoint x: 50, startPoint y: 251, endPoint x: 37, endPoint y: 245, distance: 14.2
click at [37, 245] on div "You hello Bind AI Hello! How can I assist you [DATE]? You Bind AI I'll help you…" at bounding box center [281, 190] width 488 height 322
copy p "integrate the font and font size settings with the table borders in the PDF gen…"
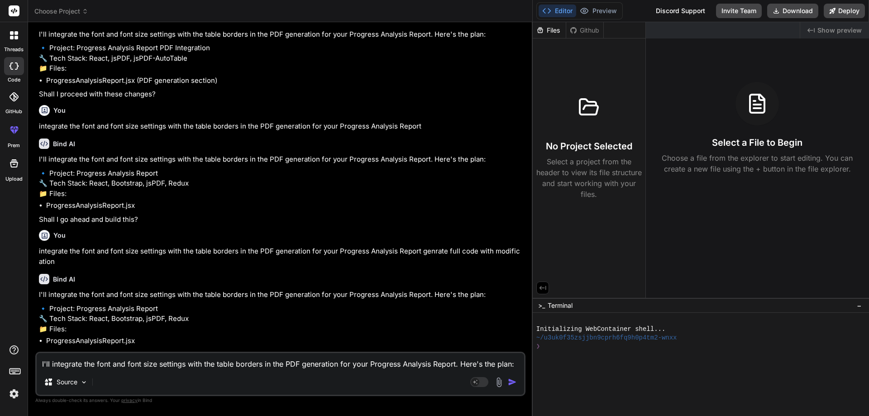
click at [77, 372] on div "I'll integrate the font and font size settings with the table borders in the PD…" at bounding box center [280, 374] width 490 height 44
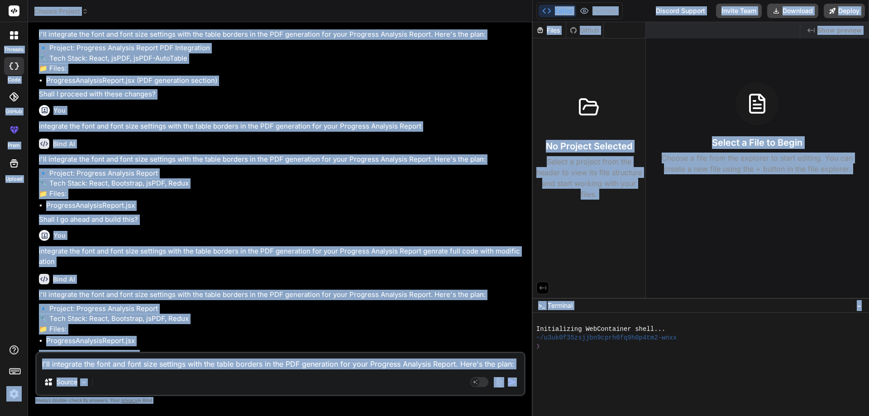
click at [136, 370] on div "I'll integrate the font and font size settings with the table borders in the PD…" at bounding box center [280, 374] width 490 height 44
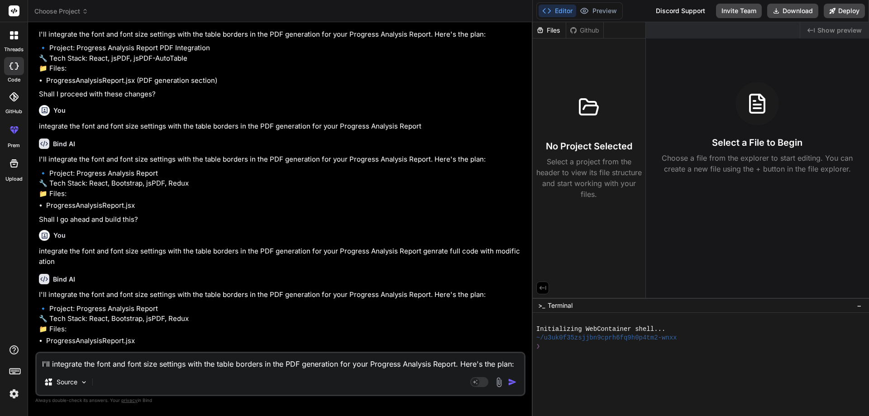
drag, startPoint x: 516, startPoint y: 365, endPoint x: 0, endPoint y: 364, distance: 516.3
click at [0, 364] on div "threads code GitHub prem Upload Choose Project Created with Pixso. Bind AI Web …" at bounding box center [434, 208] width 869 height 416
paste textarea "integrate the font and font size settings with the table borders in the PDF gen…"
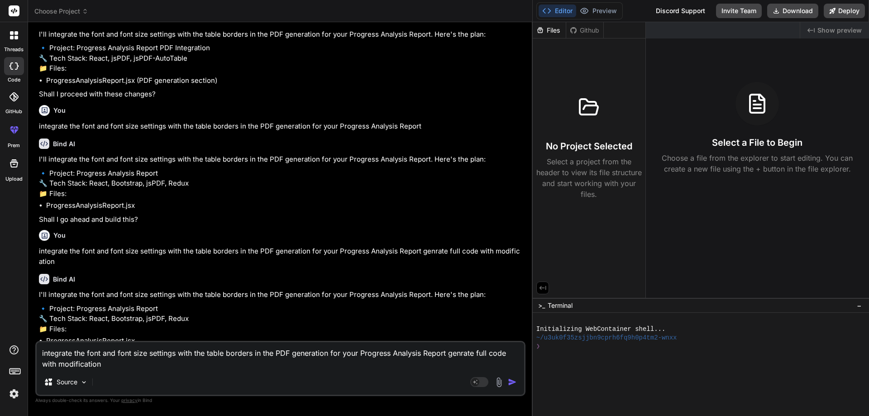
click at [509, 382] on img "button" at bounding box center [512, 381] width 9 height 9
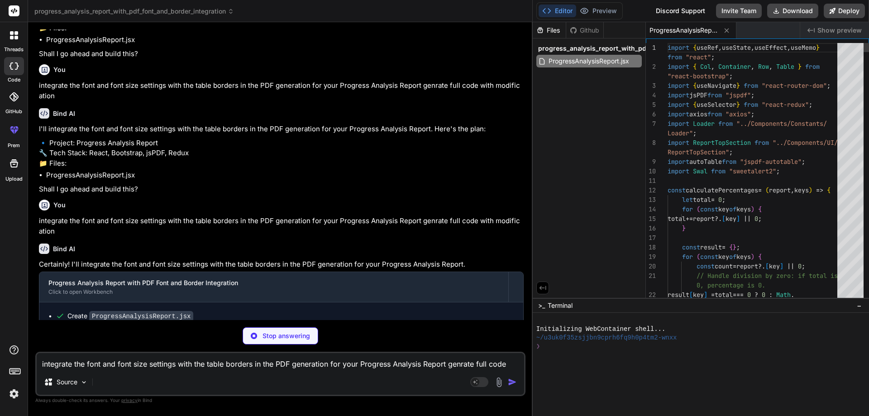
scroll to position [1711, 0]
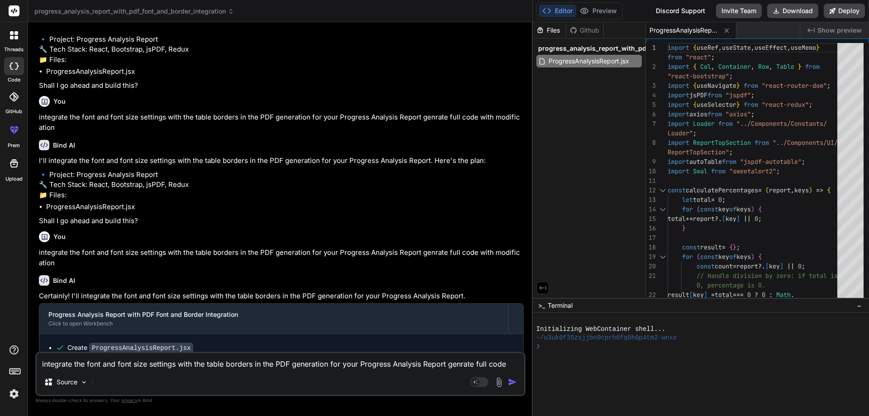
click at [555, 122] on div "Files Github progress_analysis_report_with_pdf_font_and_border_integration Prog…" at bounding box center [589, 160] width 113 height 276
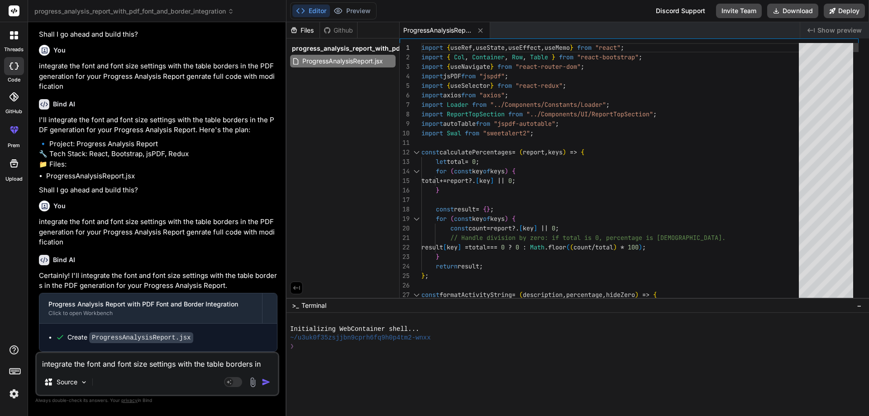
scroll to position [3535, 0]
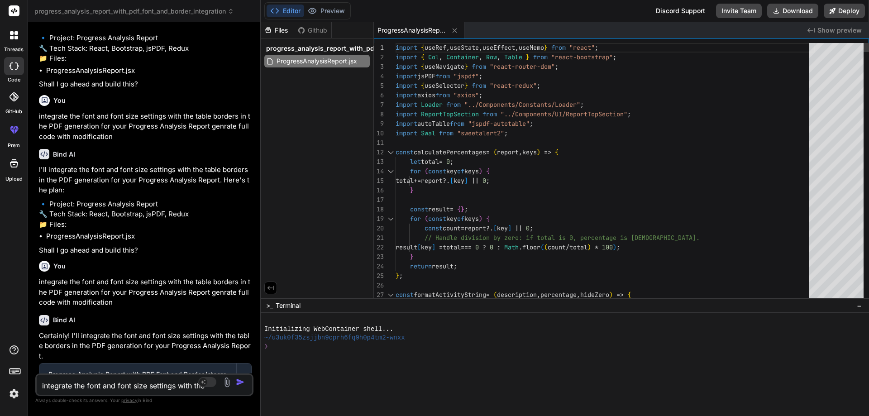
drag, startPoint x: 532, startPoint y: 128, endPoint x: 240, endPoint y: 133, distance: 291.5
click at [240, 133] on div "Bind AI Web Search Created with Pixso. Code Generator You hello Bind AI Hello! …" at bounding box center [144, 219] width 233 height 394
